Goal: Transaction & Acquisition: Purchase product/service

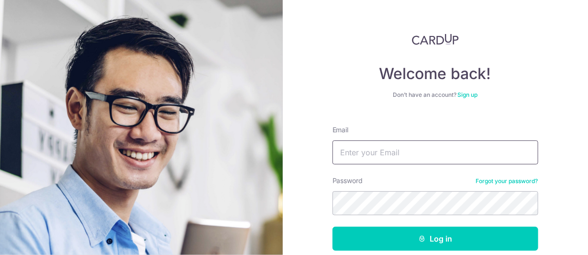
type input "[EMAIL_ADDRESS][DOMAIN_NAME]"
click at [388, 225] on form "Email mlyy29@gmail.com Password Forgot your password? Log in By continuing you …" at bounding box center [436, 205] width 206 height 175
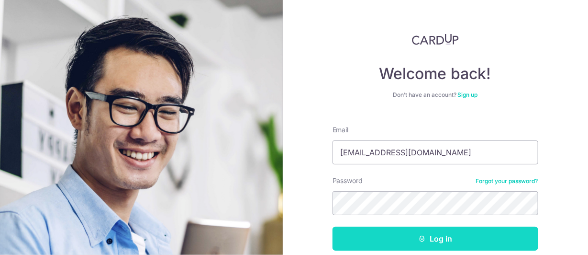
click at [403, 229] on button "Log in" at bounding box center [436, 238] width 206 height 24
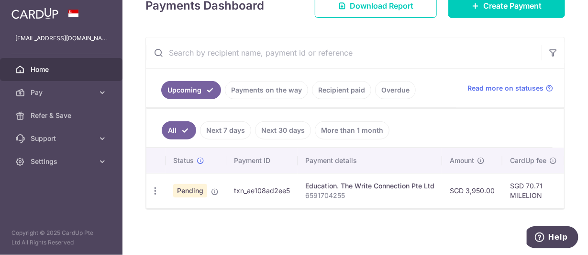
scroll to position [149, 0]
click at [156, 191] on icon "button" at bounding box center [155, 191] width 10 height 10
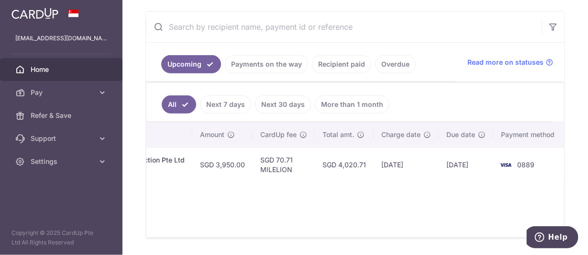
scroll to position [0, 250]
click at [444, 155] on td "28/10/2025" at bounding box center [466, 164] width 55 height 35
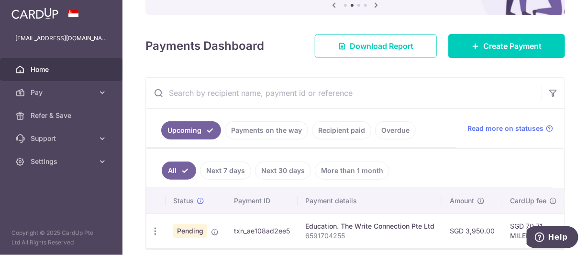
scroll to position [106, 0]
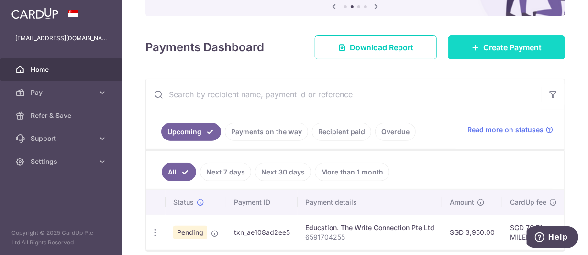
click at [511, 41] on link "Create Payment" at bounding box center [506, 47] width 117 height 24
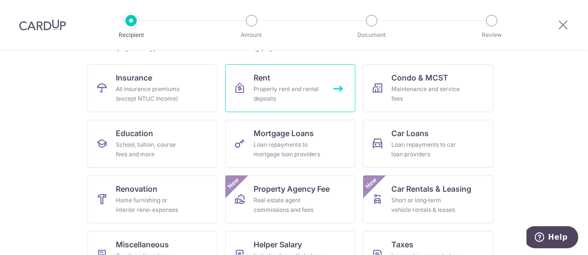
scroll to position [88, 0]
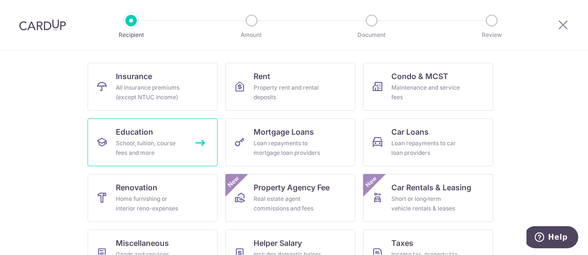
click at [191, 144] on link "Education School, tuition, course fees and more" at bounding box center [153, 142] width 130 height 48
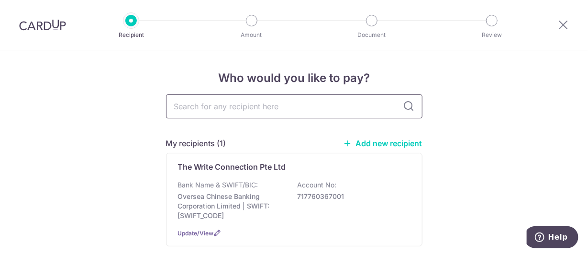
click at [301, 116] on input "text" at bounding box center [294, 106] width 256 height 24
type input "berries"
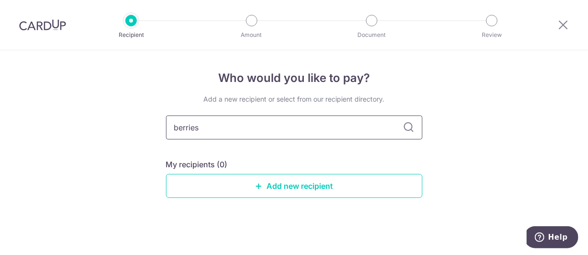
click at [399, 133] on input "berries" at bounding box center [294, 127] width 256 height 24
click at [404, 130] on icon at bounding box center [408, 127] width 11 height 11
click at [341, 192] on link "Add new recipient" at bounding box center [294, 186] width 256 height 24
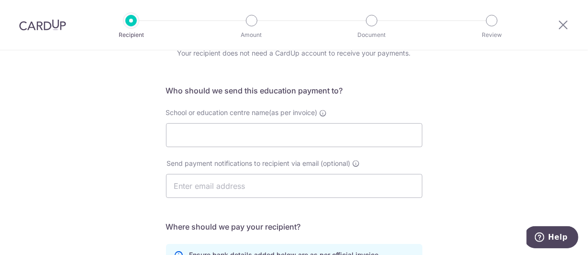
scroll to position [46, 0]
click at [346, 125] on input "School or education centre name(as per invoice)" at bounding box center [294, 134] width 256 height 24
paste input "Berries World of Learning School (JT11) Pte Ltd"
type input "Berries World of Learning School (JT11) Pte Ltd"
click at [276, 186] on input "text" at bounding box center [294, 185] width 256 height 24
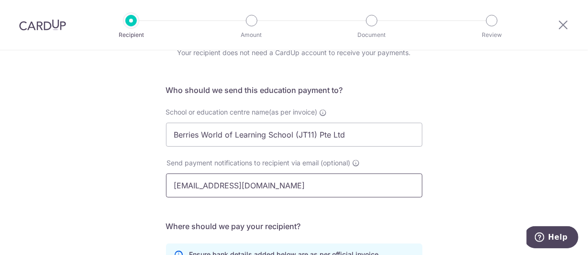
type input "[EMAIL_ADDRESS][DOMAIN_NAME]"
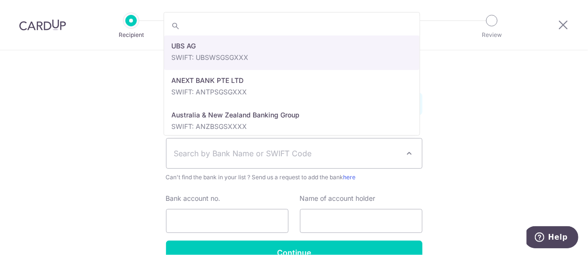
click at [358, 152] on span "Search by Bank Name or SWIFT Code" at bounding box center [286, 152] width 225 height 11
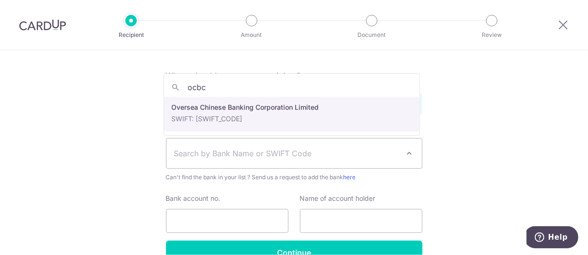
type input "ocbc"
select select "12"
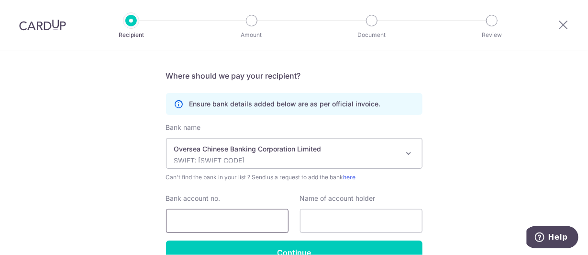
paste input "712781749001"
click at [188, 220] on input "712781749001" at bounding box center [227, 221] width 122 height 24
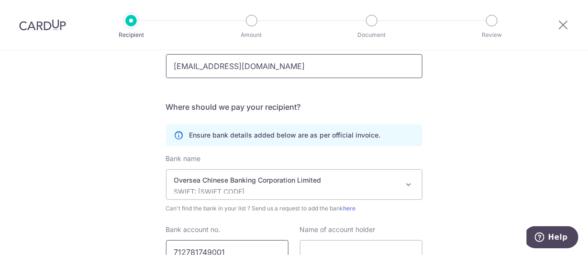
scroll to position [103, 0]
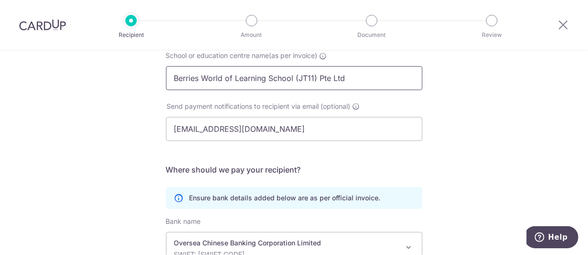
type input "712781749001"
click at [307, 86] on input "Berries World of Learning School (JT11) Pte Ltd" at bounding box center [294, 78] width 256 height 24
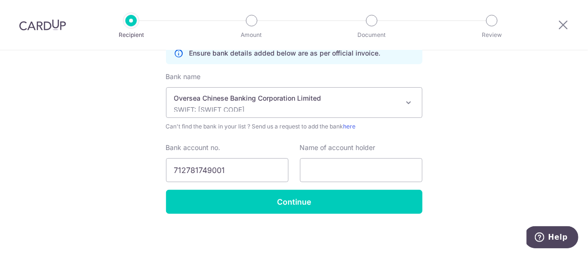
scroll to position [250, 0]
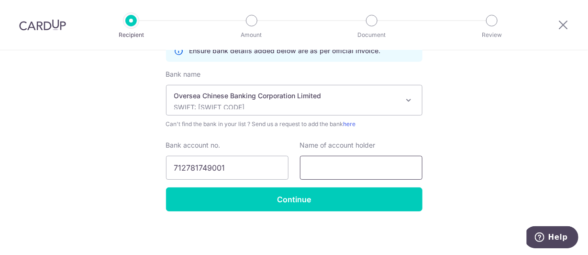
click at [377, 162] on input "text" at bounding box center [361, 167] width 122 height 24
paste input "Berries World of Learning School (JT11) Pte Ltd"
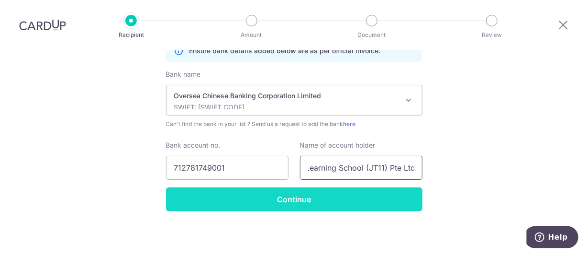
type input "Berries World of Learning School (JT11) Pte Ltd"
click at [314, 196] on input "Continue" at bounding box center [294, 199] width 256 height 24
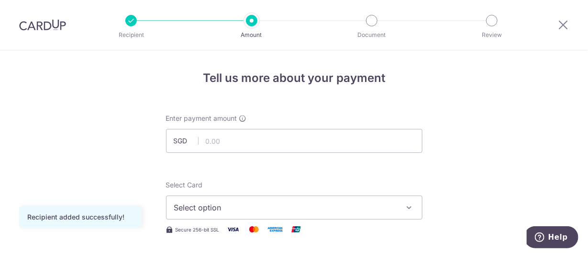
scroll to position [18, 0]
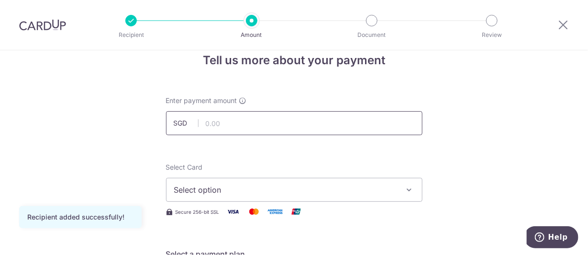
click at [316, 120] on input "text" at bounding box center [294, 123] width 256 height 24
type input "1,360.32"
click at [401, 179] on button "Select option" at bounding box center [294, 190] width 256 height 24
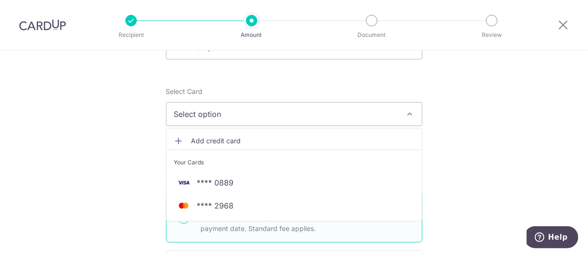
scroll to position [92, 0]
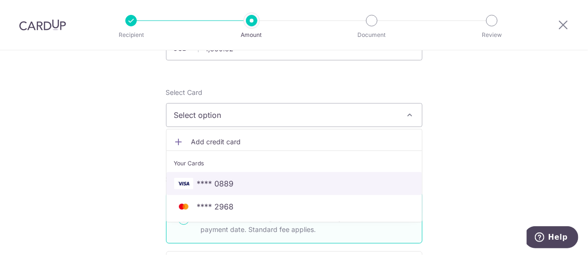
click at [310, 183] on span "**** 0889" at bounding box center [294, 183] width 240 height 11
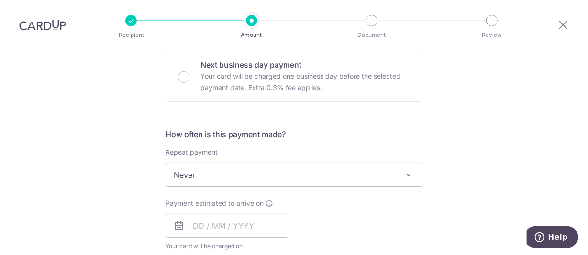
scroll to position [293, 0]
click at [270, 221] on input "text" at bounding box center [227, 224] width 122 height 24
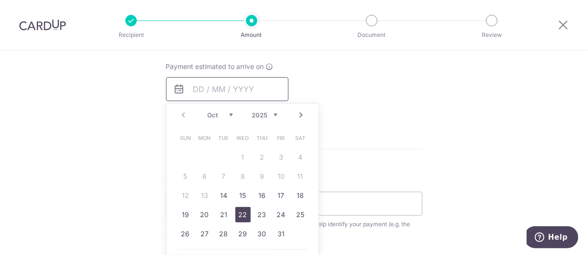
scroll to position [428, 0]
click at [221, 191] on link "14" at bounding box center [223, 196] width 15 height 15
type input "[DATE]"
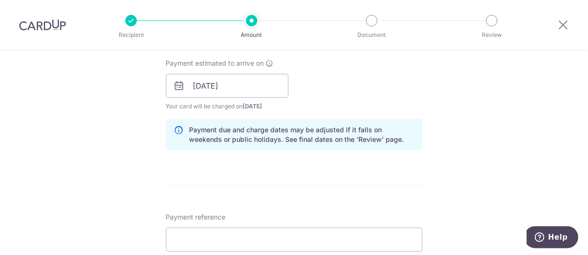
scroll to position [460, 0]
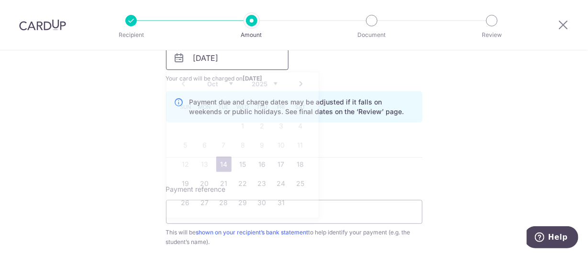
click at [216, 63] on input "[DATE]" at bounding box center [227, 58] width 122 height 24
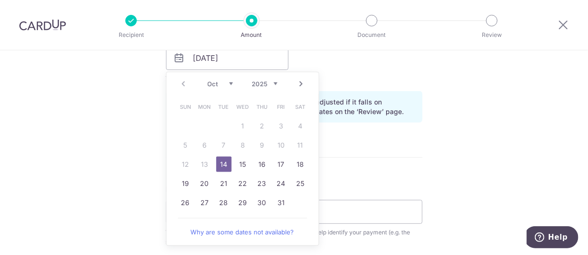
click at [473, 122] on div "Tell us more about your payment Enter payment amount SGD 1,360.32 1360.32 Recip…" at bounding box center [294, 42] width 588 height 905
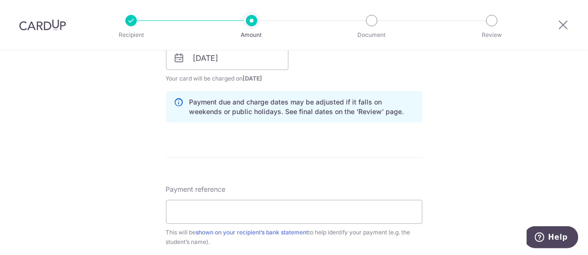
scroll to position [487, 0]
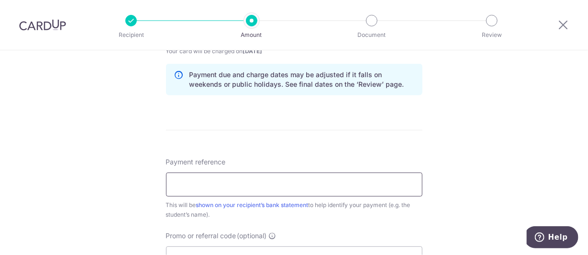
click at [361, 184] on input "Payment reference" at bounding box center [294, 184] width 256 height 24
paste input "BT-I25001183"
click at [358, 187] on input "BT-I25001183" at bounding box center [294, 184] width 256 height 24
paste input "N21340"
click at [223, 185] on input "BT-I25001183 N21340" at bounding box center [294, 184] width 256 height 24
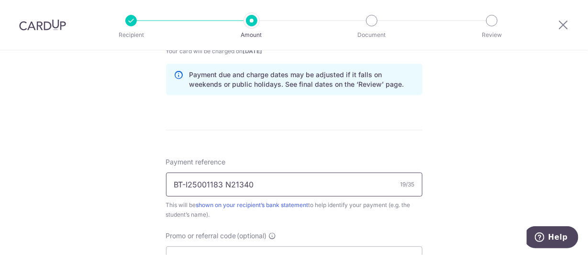
paste input "Ho Rui Ling Elen"
type input "BT-I25001183 Ho Rui Ling Elena"
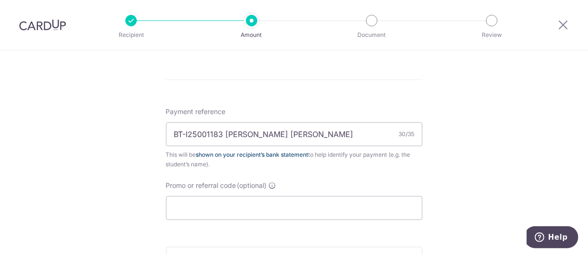
scroll to position [537, 0]
click at [244, 206] on input "Promo or referral code (optional)" at bounding box center [294, 208] width 256 height 24
paste input "SETHISFY"
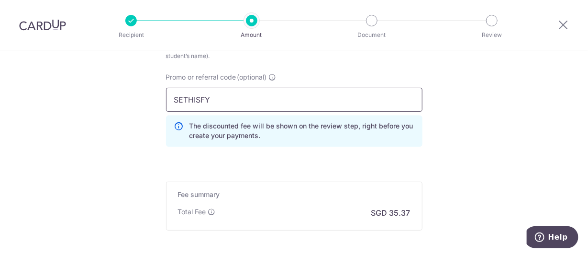
scroll to position [718, 0]
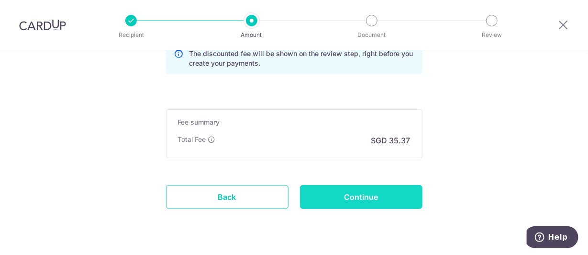
type input "SETHISFY"
click at [316, 193] on input "Continue" at bounding box center [361, 197] width 122 height 24
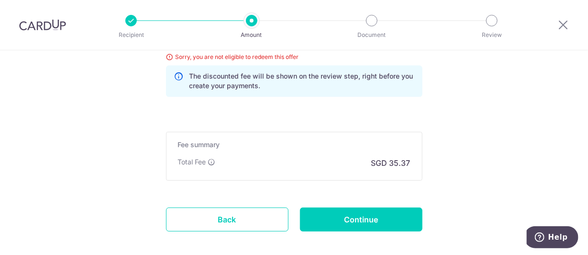
scroll to position [595, 0]
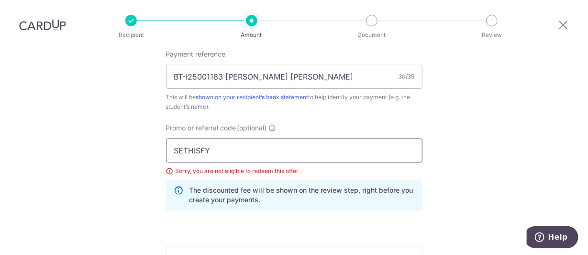
click at [299, 138] on input "SETHISFY" at bounding box center [294, 150] width 256 height 24
paste input "VISAFREE"
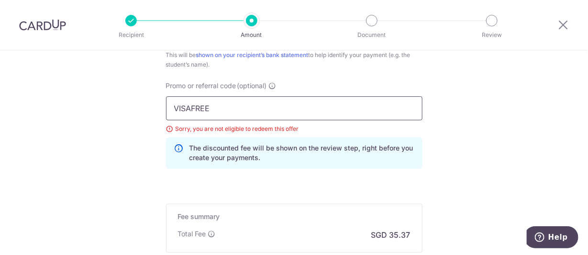
scroll to position [747, 0]
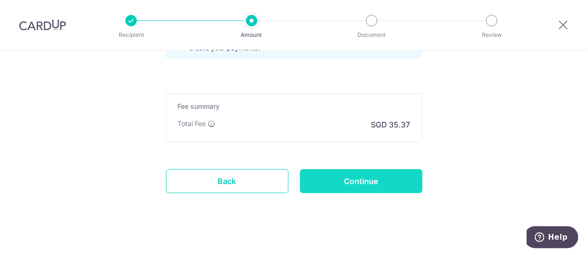
type input "VISAFREE"
click at [367, 173] on input "Continue" at bounding box center [361, 181] width 122 height 24
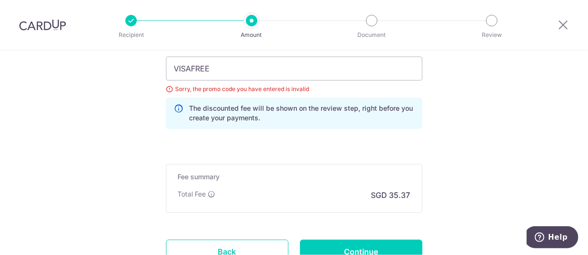
scroll to position [676, 0]
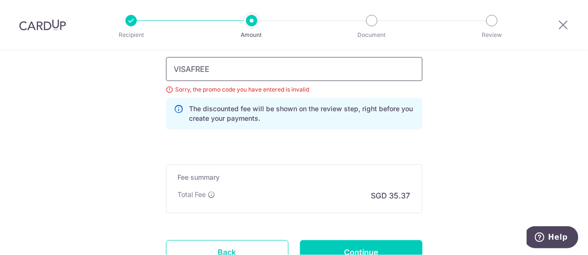
click at [329, 72] on input "VISAFREE" at bounding box center [294, 69] width 256 height 24
paste input "3HOME25R"
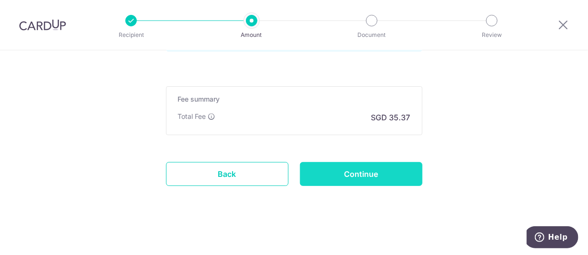
type input "3HOME25R"
click at [319, 163] on input "Continue" at bounding box center [361, 174] width 122 height 24
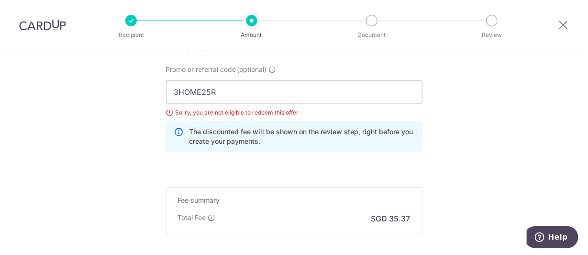
scroll to position [650, 0]
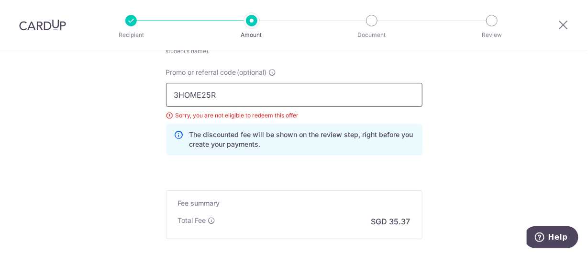
click at [293, 88] on input "3HOME25R" at bounding box center [294, 95] width 256 height 24
paste input "MORE"
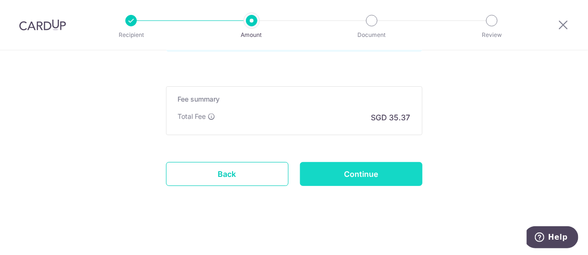
type input "3MORE"
click at [332, 168] on input "Continue" at bounding box center [361, 174] width 122 height 24
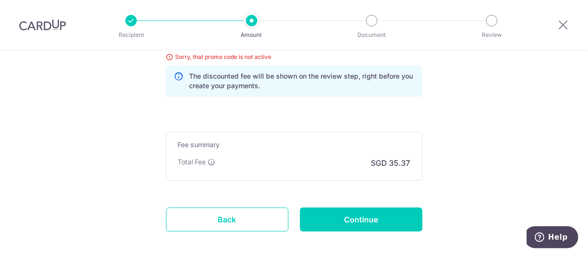
scroll to position [677, 0]
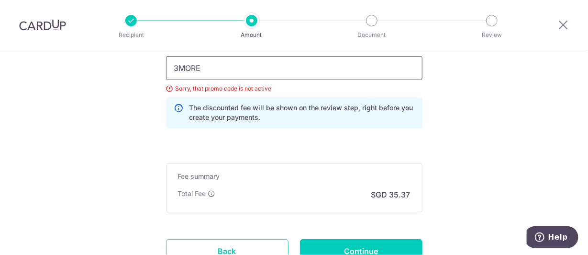
click at [279, 71] on input "3MORE" at bounding box center [294, 68] width 256 height 24
paste input "GET225"
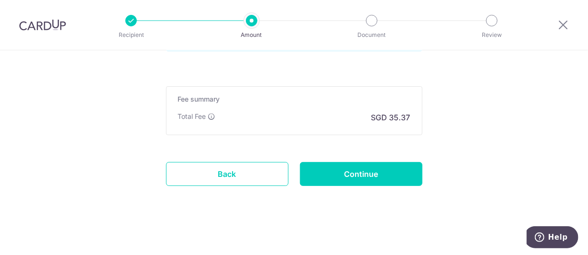
scroll to position [754, 0]
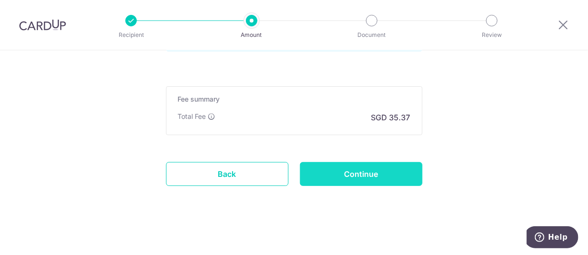
type input "GET225"
click at [328, 167] on input "Continue" at bounding box center [361, 174] width 122 height 24
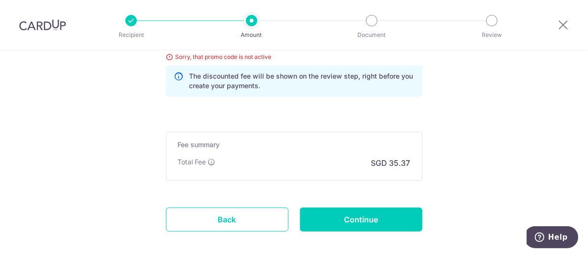
scroll to position [660, 0]
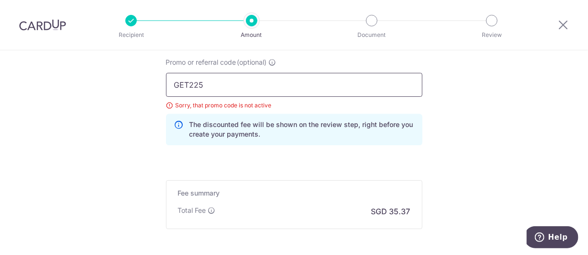
click at [300, 86] on input "GET225" at bounding box center [294, 85] width 256 height 24
paste input "OFF"
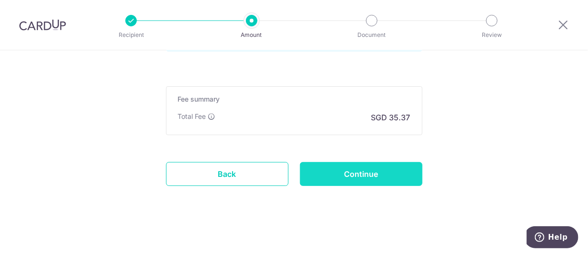
type input "OFF225"
click at [366, 171] on input "Continue" at bounding box center [361, 174] width 122 height 24
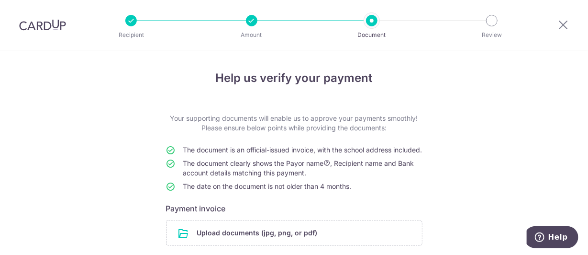
scroll to position [97, 0]
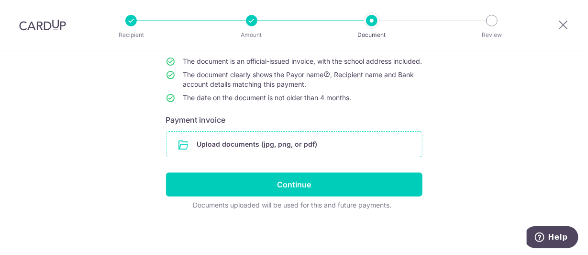
click at [344, 155] on input "file" at bounding box center [293, 144] width 255 height 25
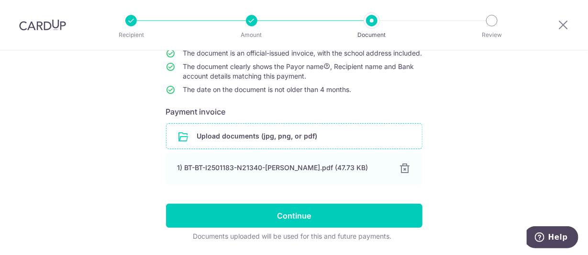
scroll to position [136, 0]
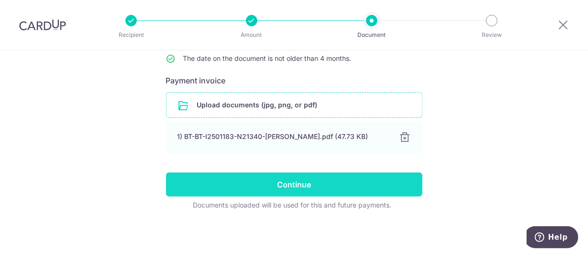
click at [249, 178] on input "Continue" at bounding box center [294, 184] width 256 height 24
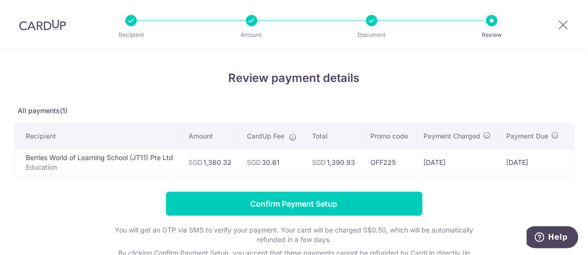
click at [439, 124] on th "Payment Charged" at bounding box center [457, 135] width 83 height 25
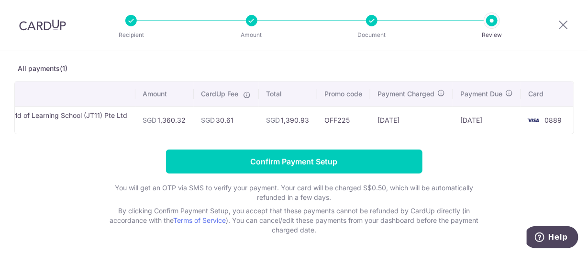
scroll to position [41, 0]
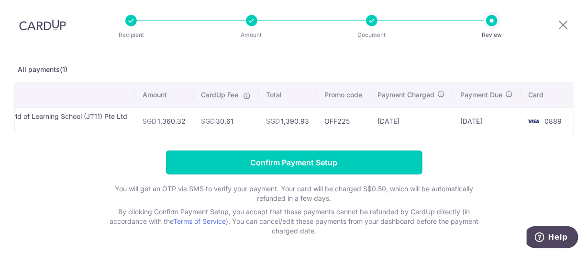
click at [338, 172] on input "Confirm Payment Setup" at bounding box center [294, 162] width 256 height 24
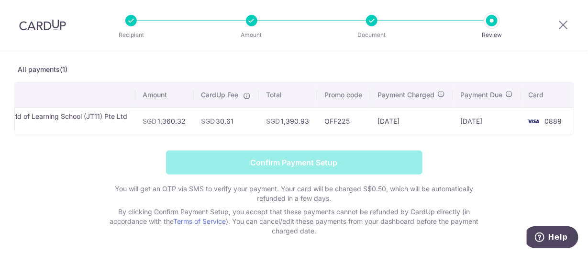
scroll to position [82, 0]
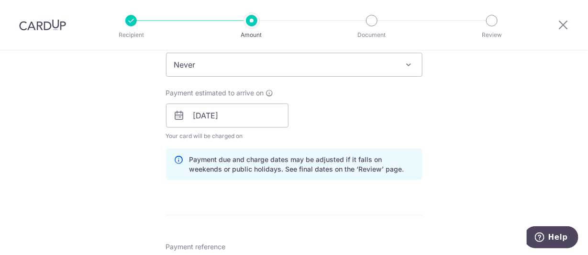
scroll to position [441, 0]
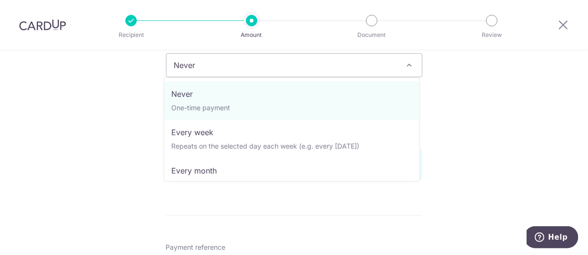
click at [353, 61] on span "Never" at bounding box center [293, 65] width 255 height 23
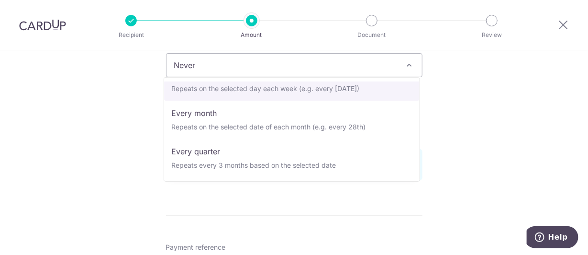
scroll to position [58, 0]
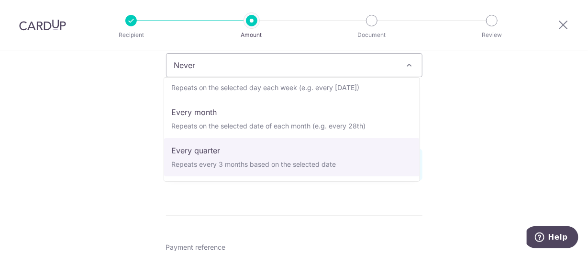
select select "4"
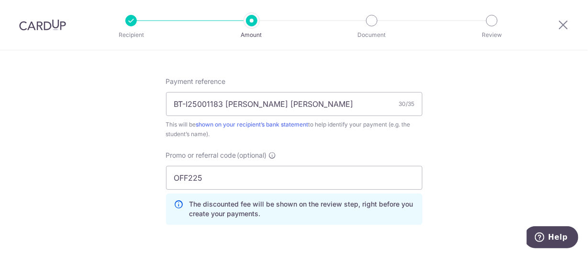
scroll to position [618, 0]
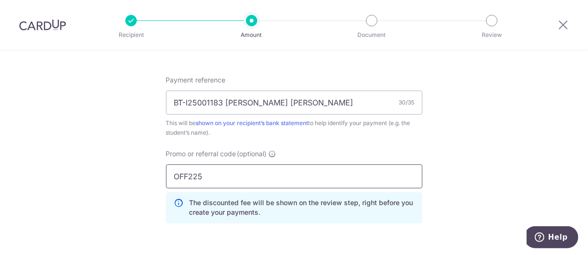
click at [350, 165] on input "OFF225" at bounding box center [294, 176] width 256 height 24
paste input "REC18"
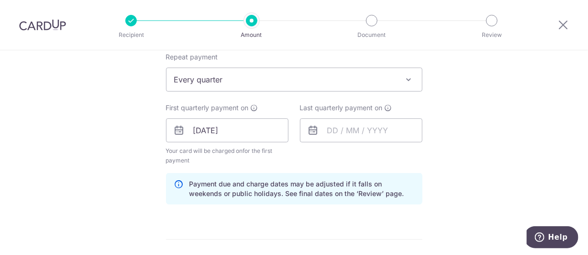
scroll to position [426, 0]
type input "REC185"
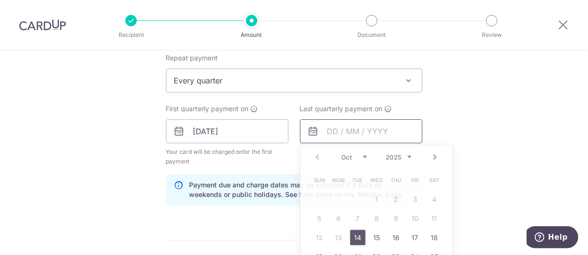
click at [371, 138] on input "text" at bounding box center [361, 131] width 122 height 24
click at [404, 154] on select "2025 2026 2027 2028 2029 2030 2031 2032 2033 2034 2035" at bounding box center [398, 157] width 25 height 8
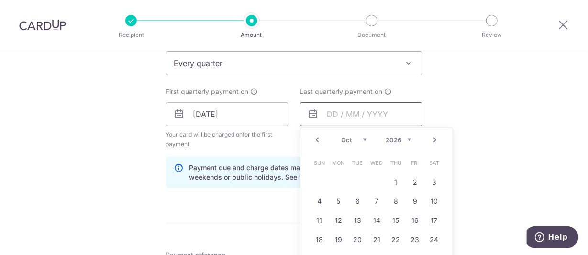
scroll to position [480, 0]
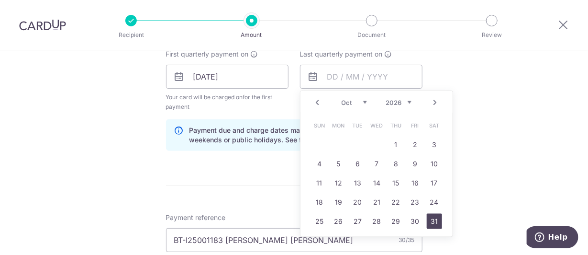
click at [430, 214] on link "31" at bounding box center [434, 220] width 15 height 15
type input "31/10/2026"
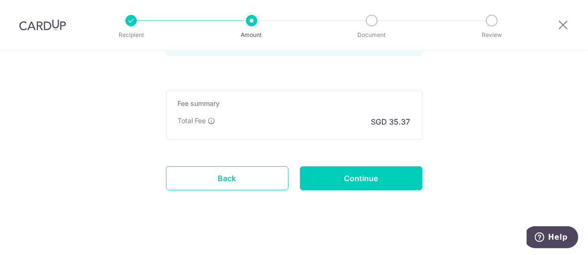
scroll to position [787, 0]
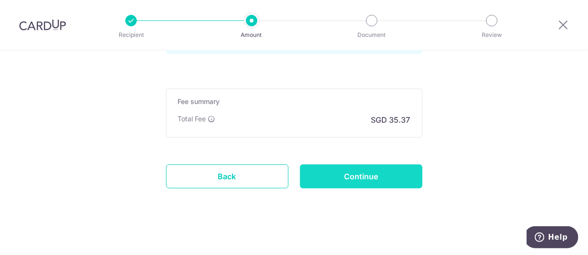
click at [364, 182] on input "Continue" at bounding box center [361, 176] width 122 height 24
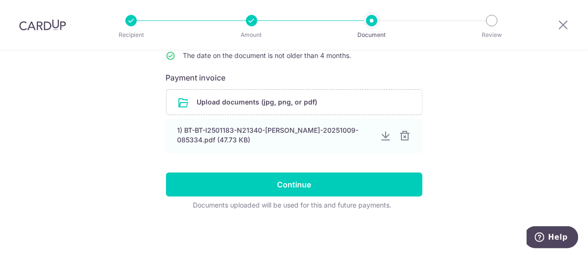
scroll to position [138, 0]
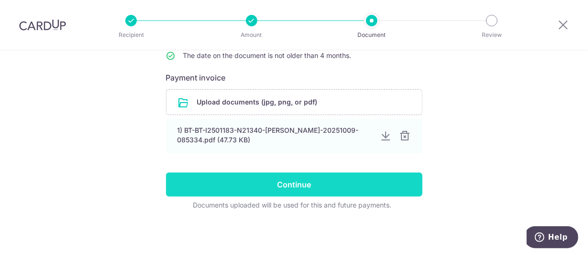
click at [341, 187] on input "Continue" at bounding box center [294, 184] width 256 height 24
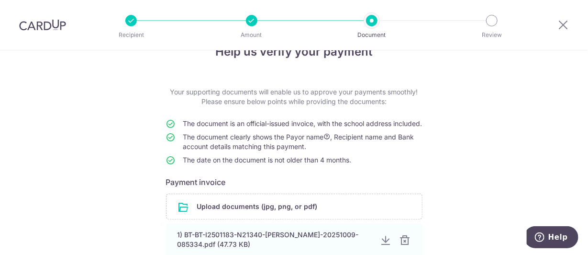
scroll to position [0, 0]
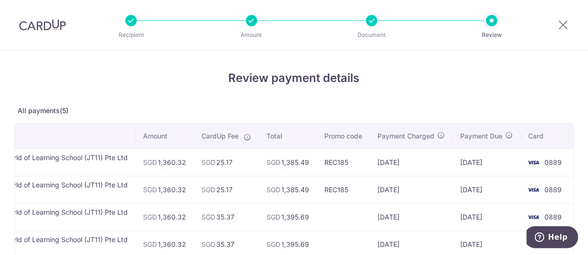
click at [570, 28] on div at bounding box center [563, 25] width 50 height 50
click at [568, 25] on icon at bounding box center [562, 25] width 11 height 12
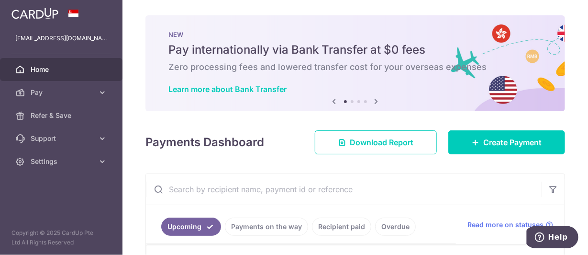
scroll to position [106, 0]
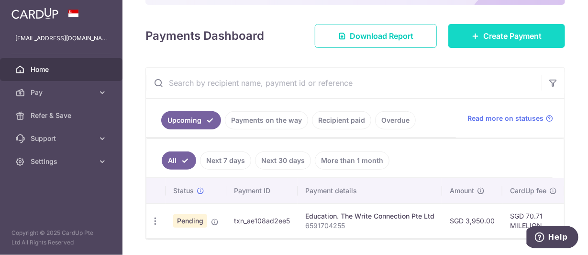
click at [512, 30] on span "Create Payment" at bounding box center [512, 35] width 58 height 11
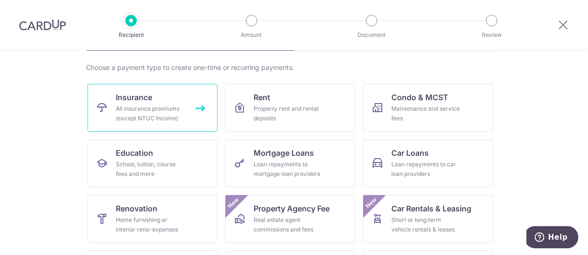
scroll to position [67, 0]
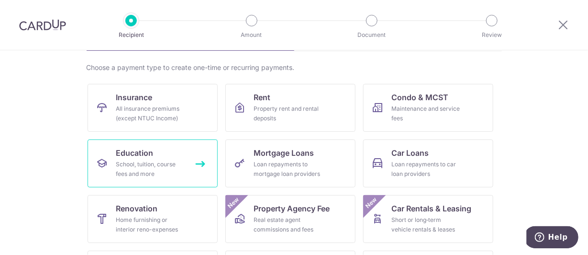
click at [166, 166] on div "School, tuition, course fees and more" at bounding box center [150, 168] width 69 height 19
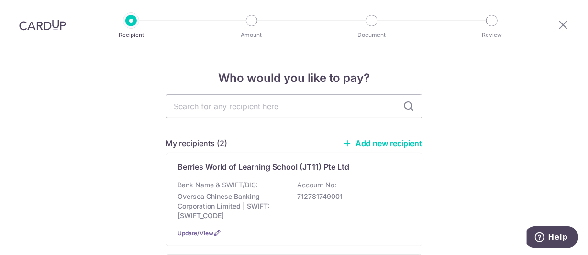
scroll to position [47, 0]
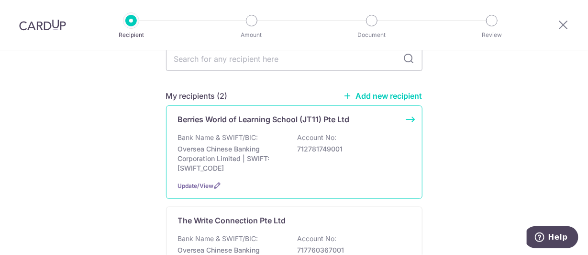
drag, startPoint x: 327, startPoint y: 152, endPoint x: 281, endPoint y: 152, distance: 45.9
click at [281, 152] on p "Oversea Chinese Banking Corporation Limited | SWIFT: OCBCSGSGXXX" at bounding box center [231, 158] width 107 height 29
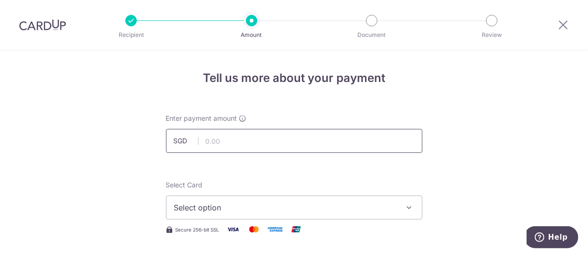
click at [259, 131] on input "text" at bounding box center [294, 141] width 256 height 24
click at [275, 138] on input "text" at bounding box center [294, 141] width 256 height 24
type input "1,360.32"
click at [313, 206] on span "Select option" at bounding box center [285, 206] width 223 height 11
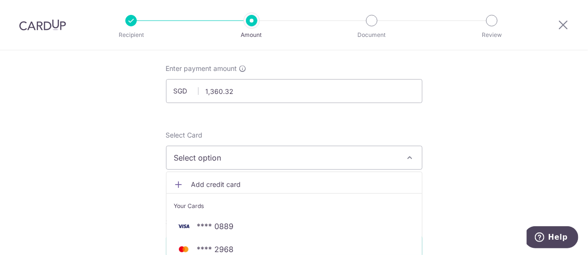
scroll to position [51, 0]
click at [320, 204] on div "Your Cards" at bounding box center [294, 205] width 240 height 10
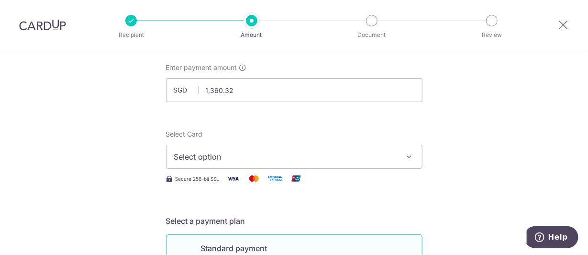
click at [337, 157] on span "Select option" at bounding box center [285, 156] width 223 height 11
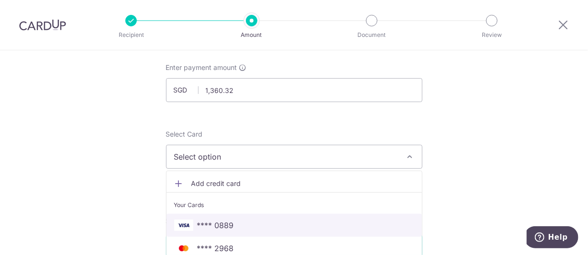
click at [300, 227] on span "**** 0889" at bounding box center [294, 224] width 240 height 11
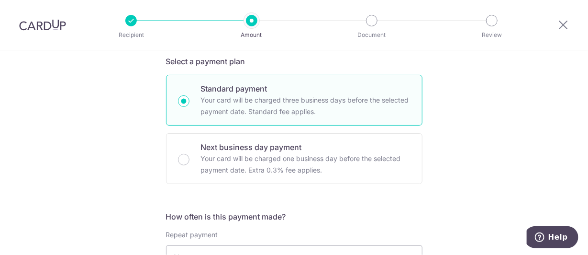
scroll to position [267, 0]
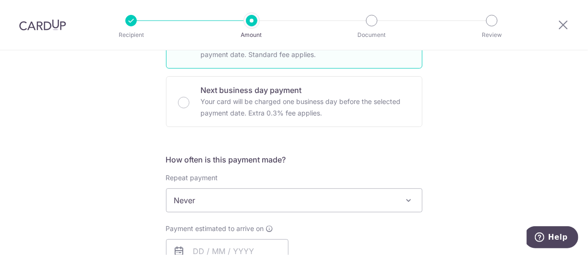
click at [298, 203] on span "Never" at bounding box center [293, 200] width 255 height 23
click at [243, 253] on input "text" at bounding box center [227, 251] width 122 height 24
click at [440, 120] on div "Tell us more about your payment Enter payment amount SGD 1,360.32 1360.32 Selec…" at bounding box center [294, 216] width 588 height 866
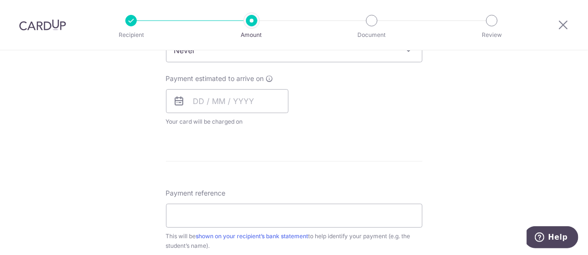
scroll to position [417, 0]
click at [212, 94] on input "text" at bounding box center [227, 101] width 122 height 24
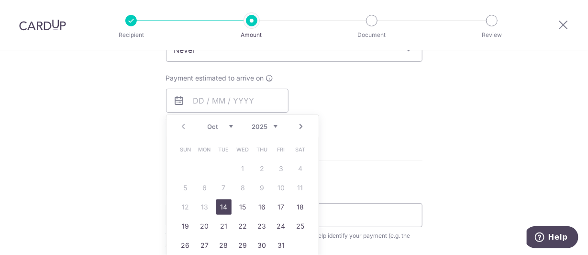
click at [220, 208] on link "14" at bounding box center [223, 206] width 15 height 15
type input "[DATE]"
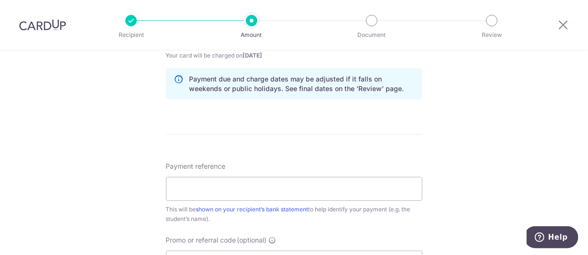
scroll to position [482, 0]
click at [279, 188] on input "Payment reference" at bounding box center [294, 189] width 256 height 24
click at [354, 195] on input "Payment reference" at bounding box center [294, 189] width 256 height 24
paste input "BT-I25001183"
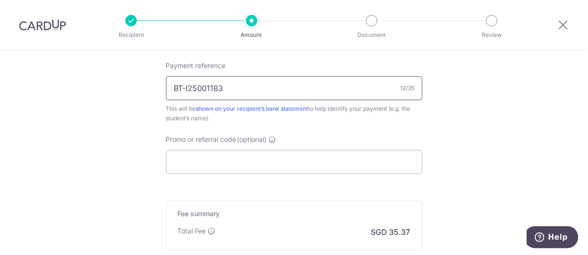
scroll to position [584, 0]
type input "BT-I25001183"
click at [345, 170] on input "Promo or referral code (optional)" at bounding box center [294, 161] width 256 height 24
click at [348, 150] on input "Promo or referral code (optional)" at bounding box center [294, 161] width 256 height 24
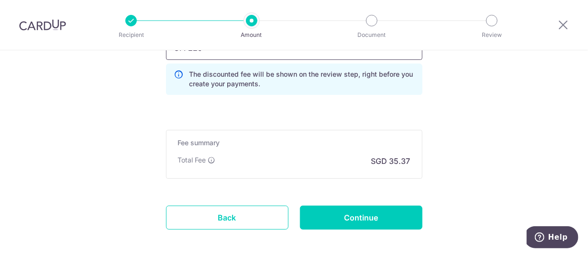
scroll to position [741, 0]
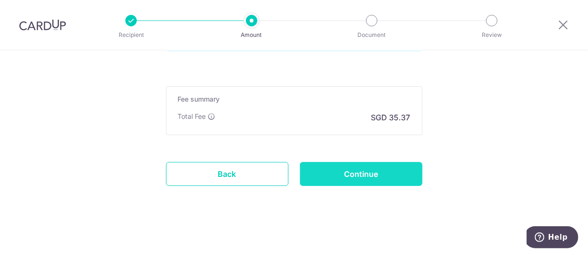
type input "OFF225"
click at [356, 166] on input "Continue" at bounding box center [361, 174] width 122 height 24
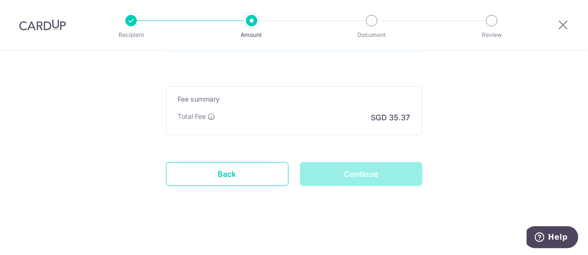
scroll to position [673, 0]
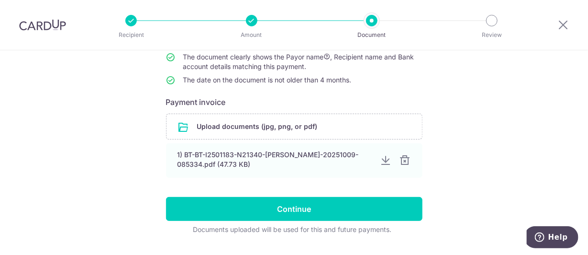
scroll to position [111, 0]
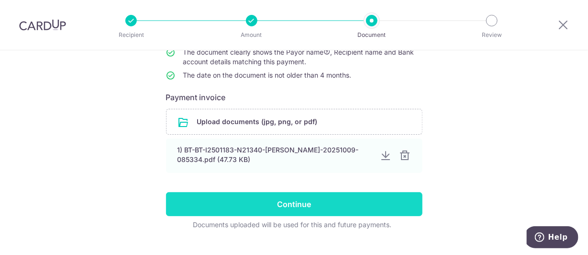
click at [347, 216] on input "Continue" at bounding box center [294, 204] width 256 height 24
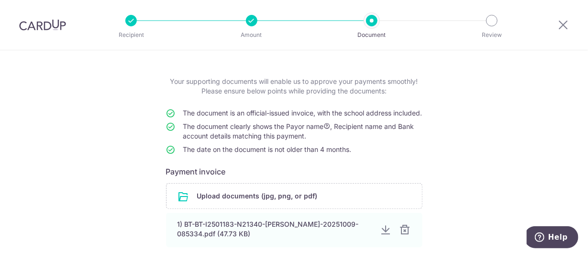
scroll to position [36, 0]
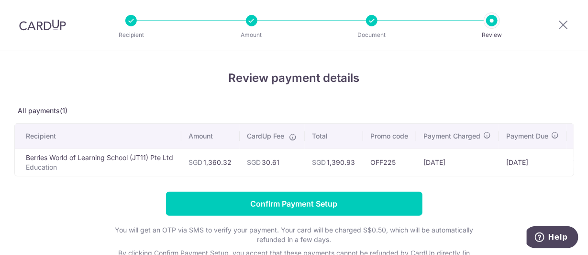
scroll to position [0, 50]
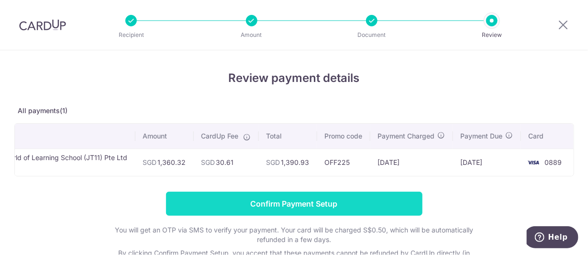
click at [353, 211] on input "Confirm Payment Setup" at bounding box center [294, 203] width 256 height 24
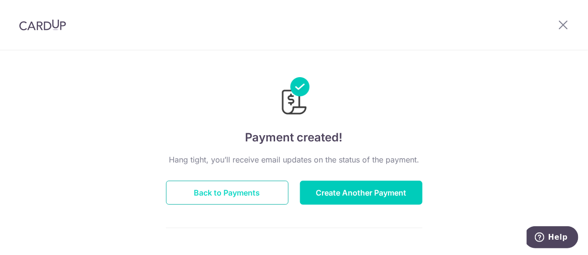
click at [250, 203] on button "Back to Payments" at bounding box center [227, 192] width 122 height 24
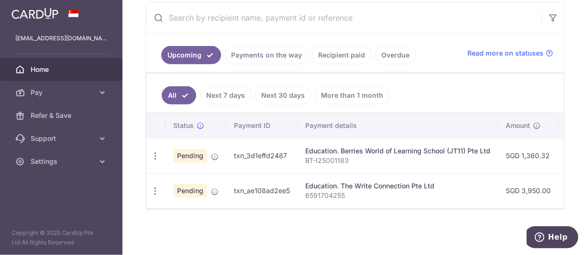
scroll to position [184, 0]
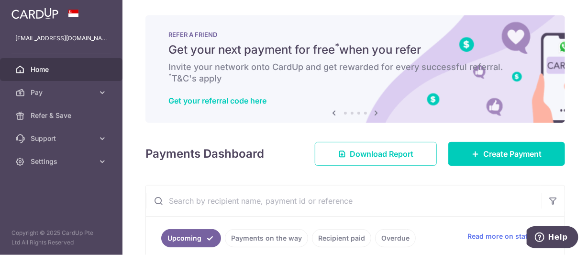
scroll to position [184, 0]
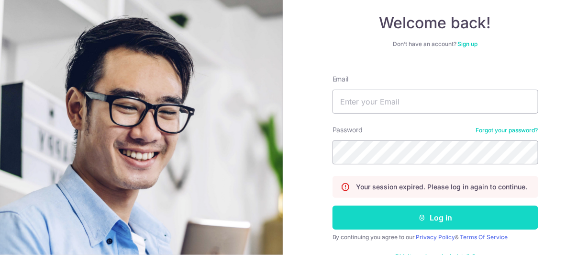
scroll to position [78, 0]
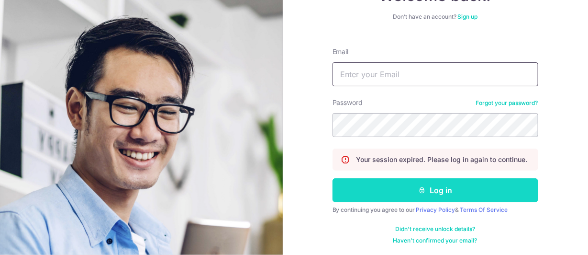
type input "[EMAIL_ADDRESS][DOMAIN_NAME]"
click at [473, 185] on button "Log in" at bounding box center [436, 190] width 206 height 24
